Goal: Task Accomplishment & Management: Complete application form

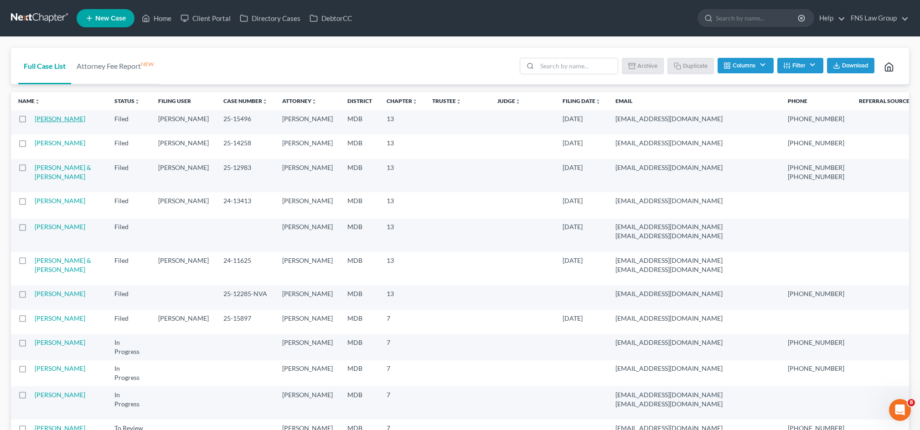
click at [51, 123] on link "[PERSON_NAME]" at bounding box center [60, 119] width 51 height 8
select select "6"
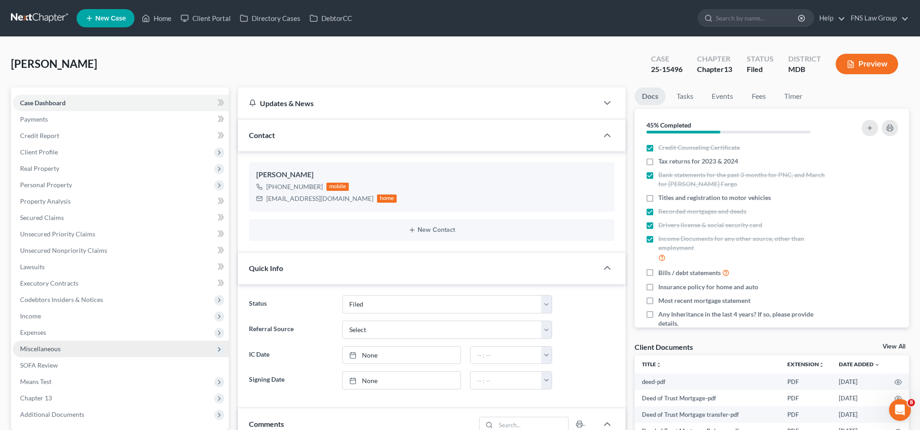
scroll to position [143, 0]
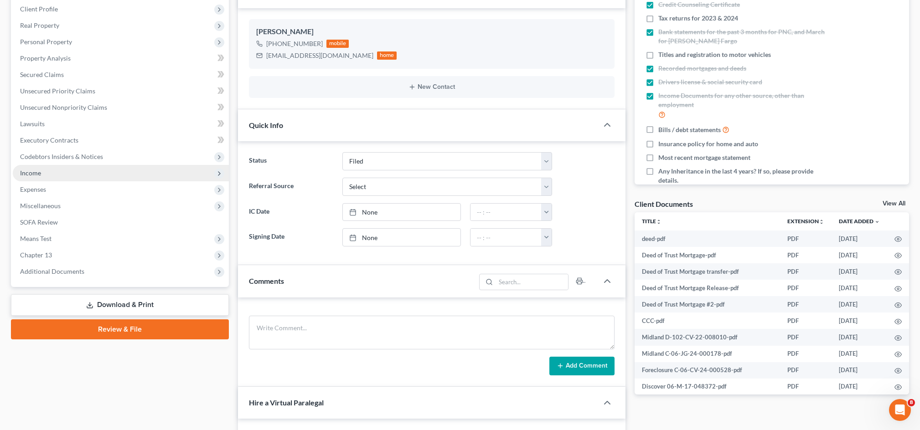
click at [98, 181] on span "Income" at bounding box center [121, 173] width 216 height 16
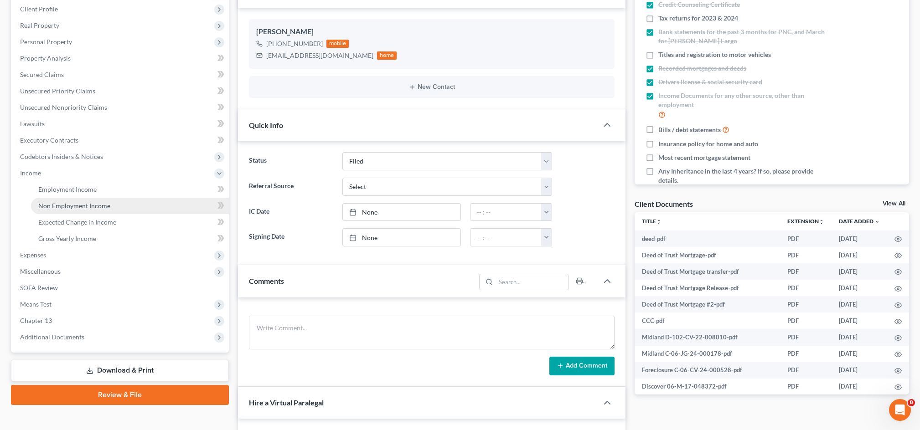
click at [84, 210] on span "Non Employment Income" at bounding box center [74, 206] width 72 height 8
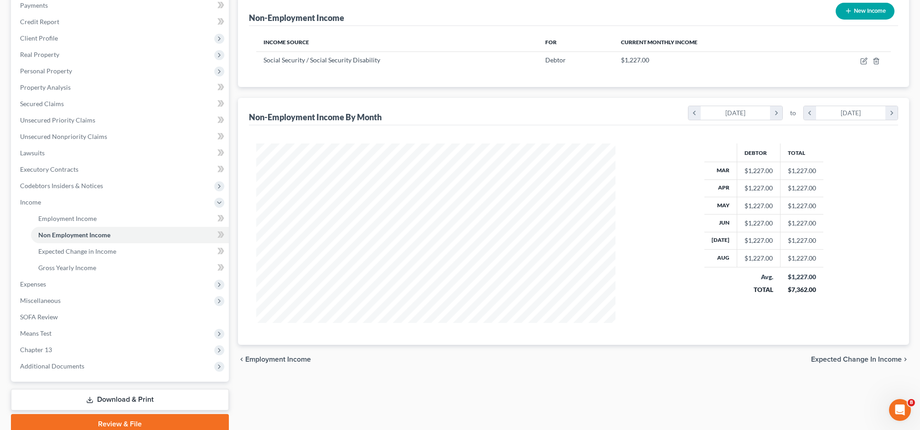
scroll to position [194, 377]
click at [73, 293] on span "Expenses" at bounding box center [121, 284] width 216 height 16
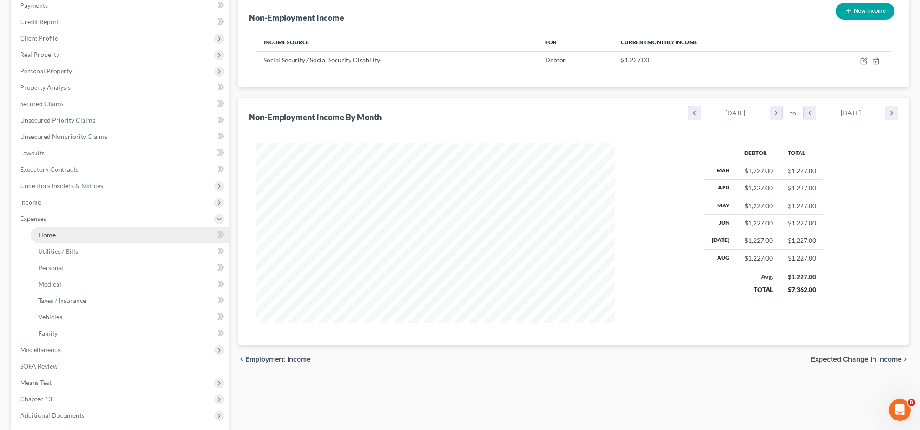
click at [166, 243] on link "Home" at bounding box center [130, 235] width 198 height 16
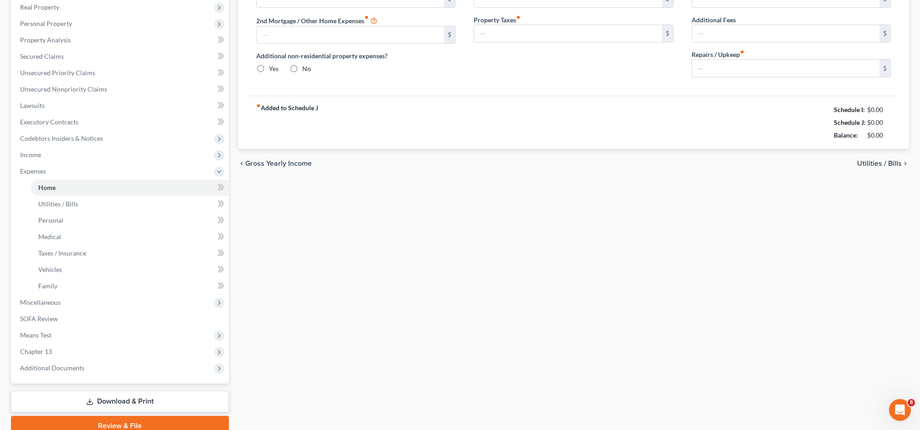
type input "1,976.00"
type input "0.00"
radio input "true"
type input "0.00"
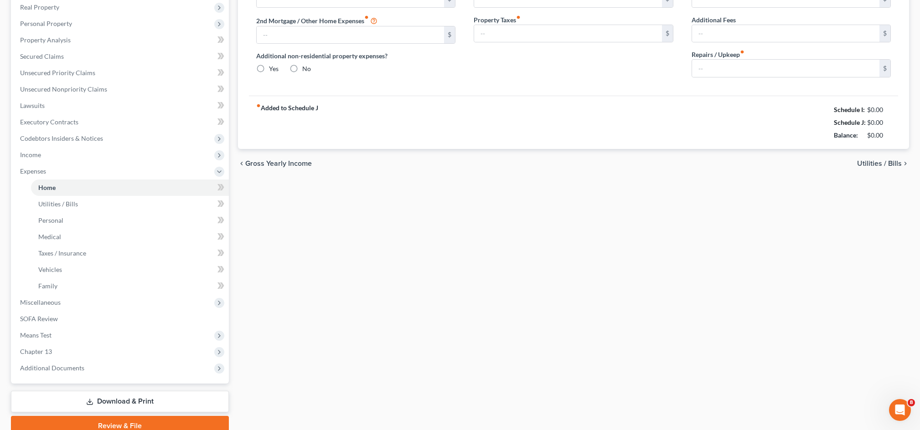
type input "0.00"
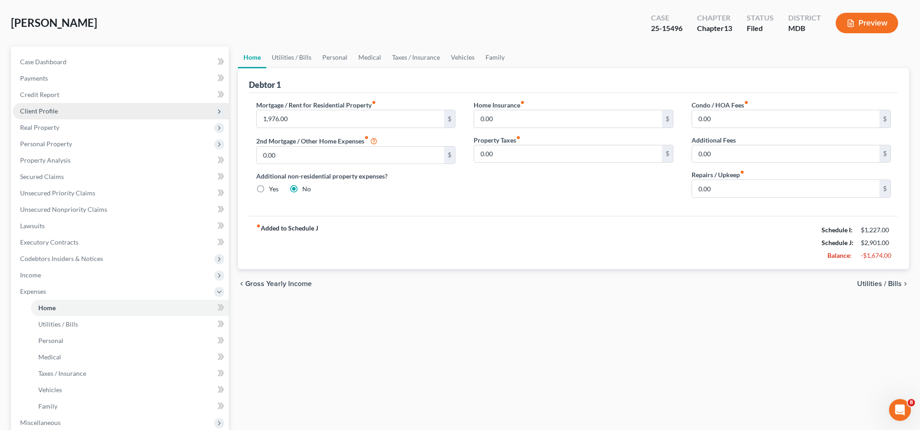
scroll to position [298, 0]
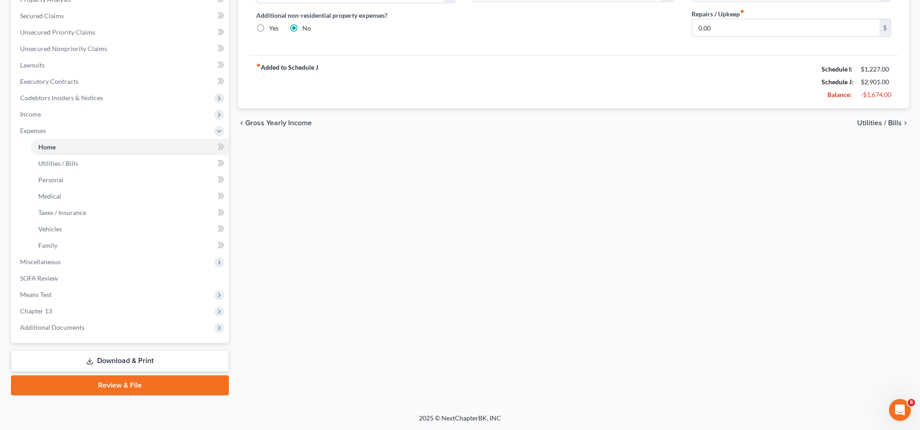
click at [110, 351] on link "Download & Print" at bounding box center [120, 361] width 218 height 21
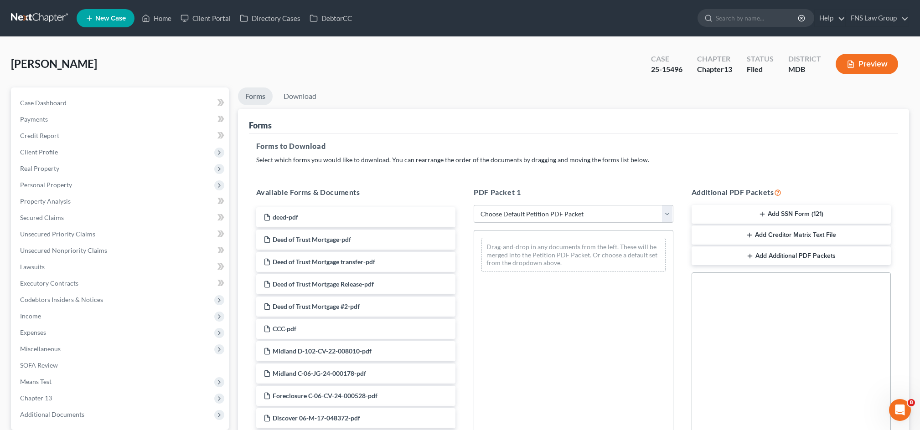
scroll to position [174, 0]
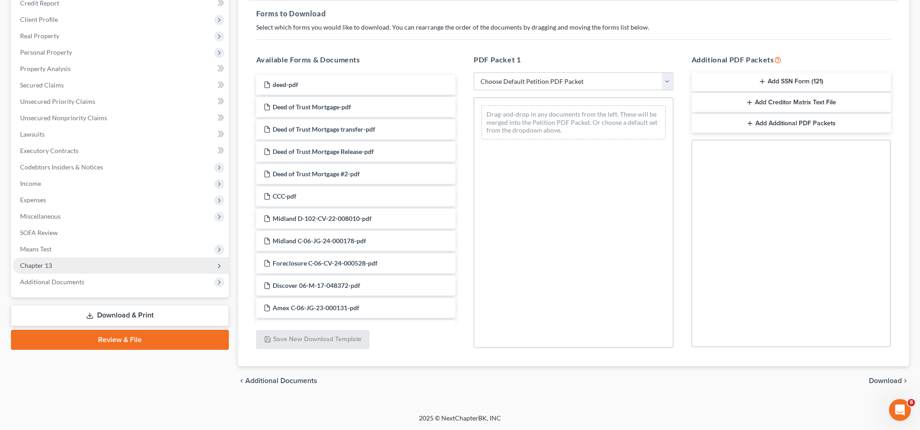
click at [171, 274] on span "Chapter 13" at bounding box center [121, 266] width 216 height 16
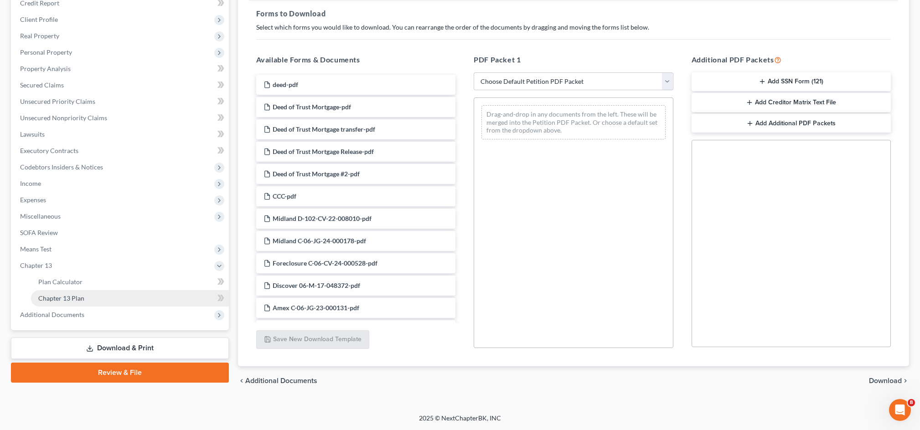
click at [159, 307] on link "Chapter 13 Plan" at bounding box center [130, 298] width 198 height 16
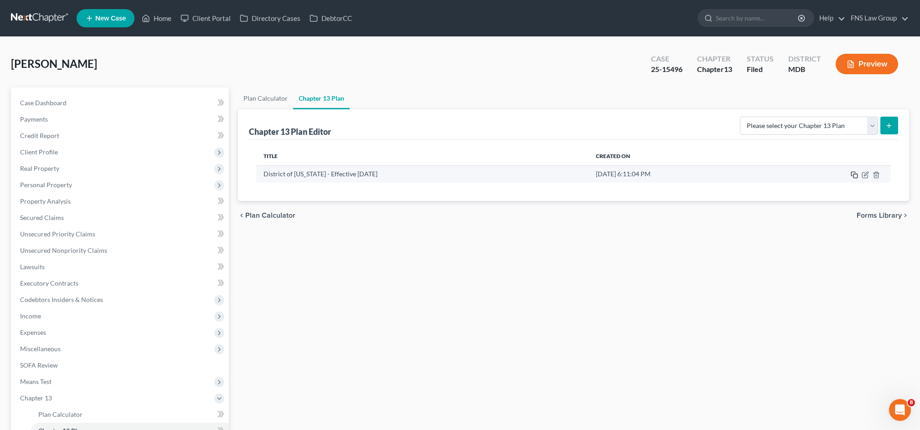
click at [851, 179] on icon "button" at bounding box center [854, 174] width 7 height 7
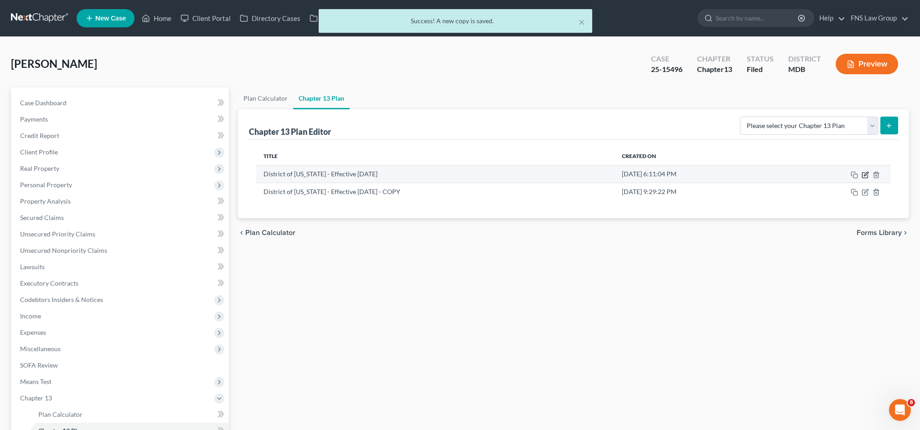
click at [862, 179] on icon "button" at bounding box center [865, 174] width 7 height 7
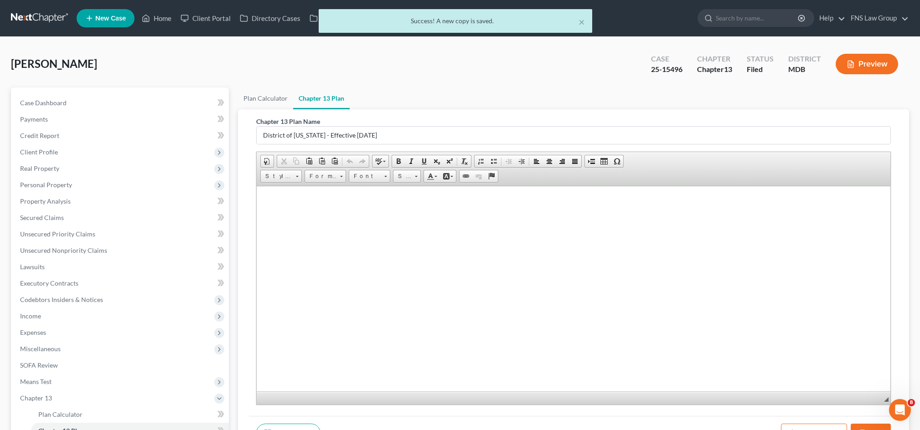
click at [818, 186] on span "Editor toolbars Document Document Properties Clipboard/Undo Cut Copy Paste Past…" at bounding box center [574, 169] width 634 height 34
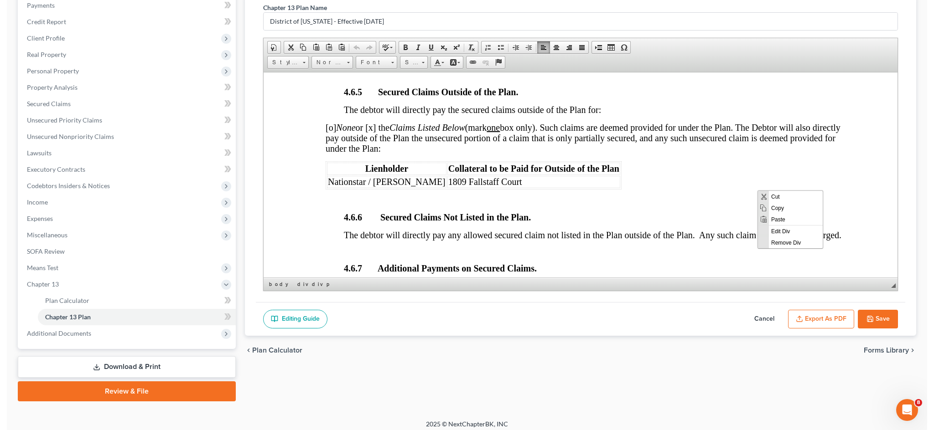
scroll to position [2172, 0]
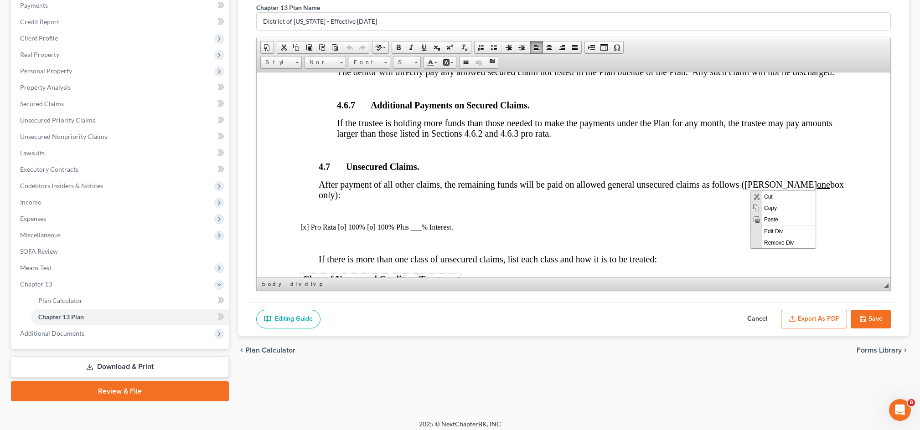
click at [784, 329] on button "Export as PDF" at bounding box center [814, 319] width 66 height 19
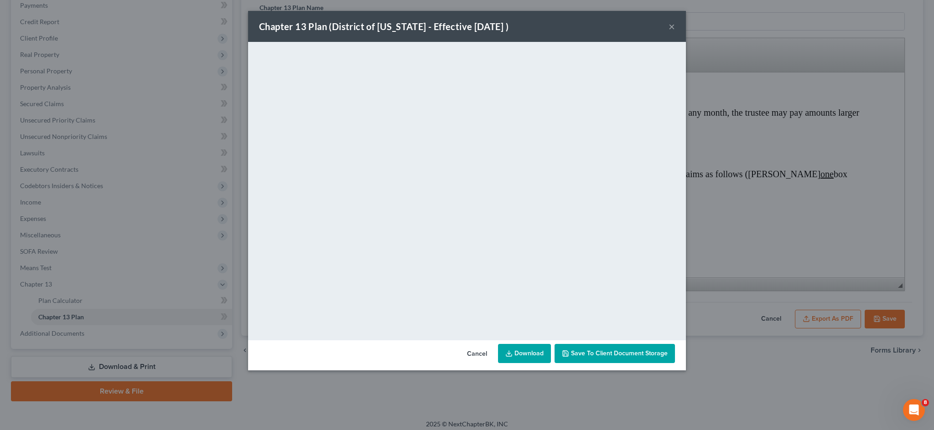
click at [524, 356] on link "Download" at bounding box center [524, 353] width 53 height 19
